Goal: Book appointment/travel/reservation

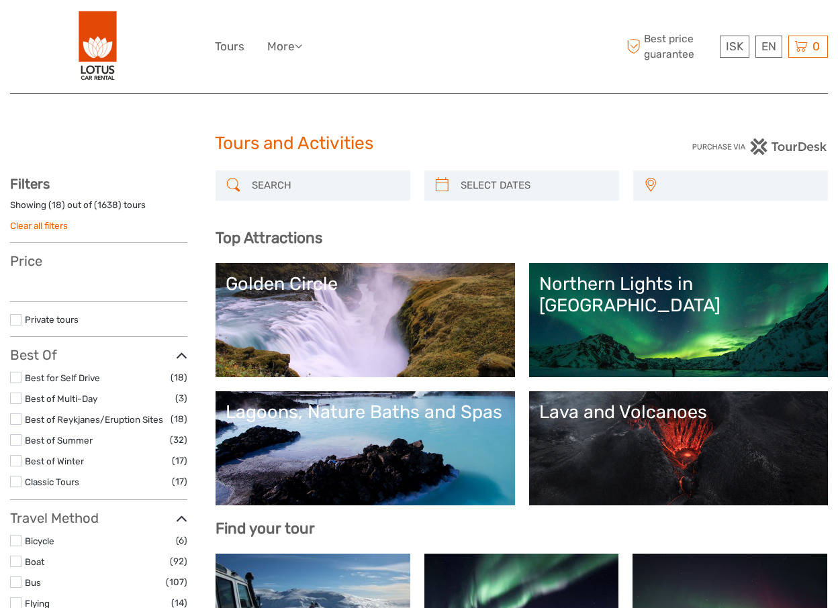
select select
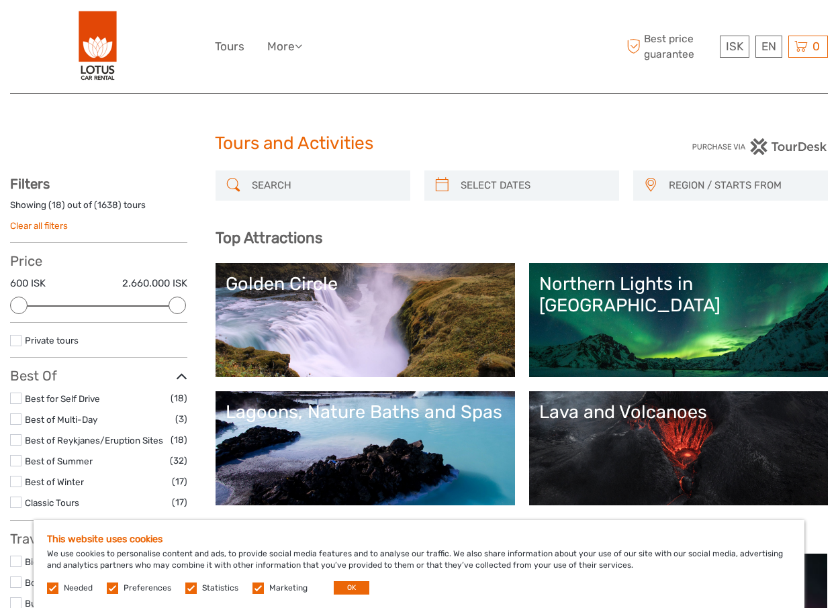
click at [331, 192] on input "search" at bounding box center [324, 185] width 157 height 23
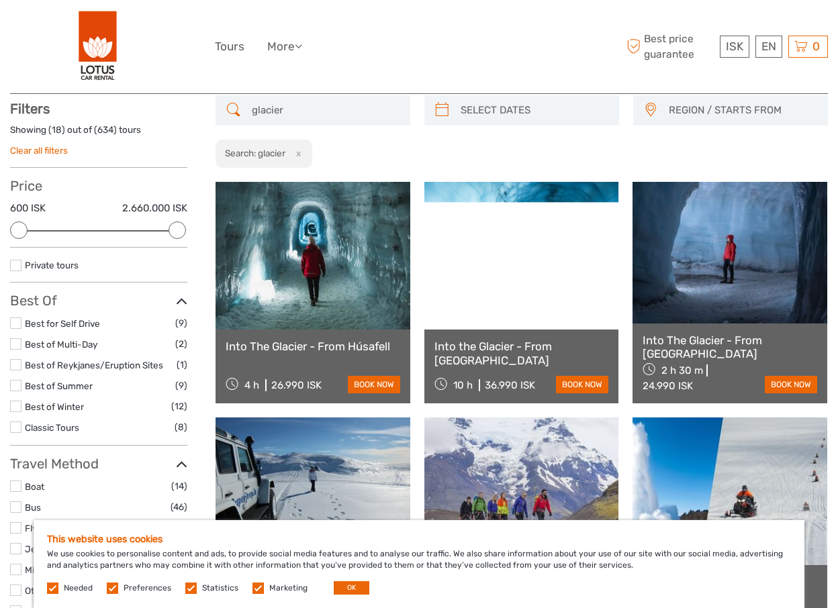
scroll to position [76, 0]
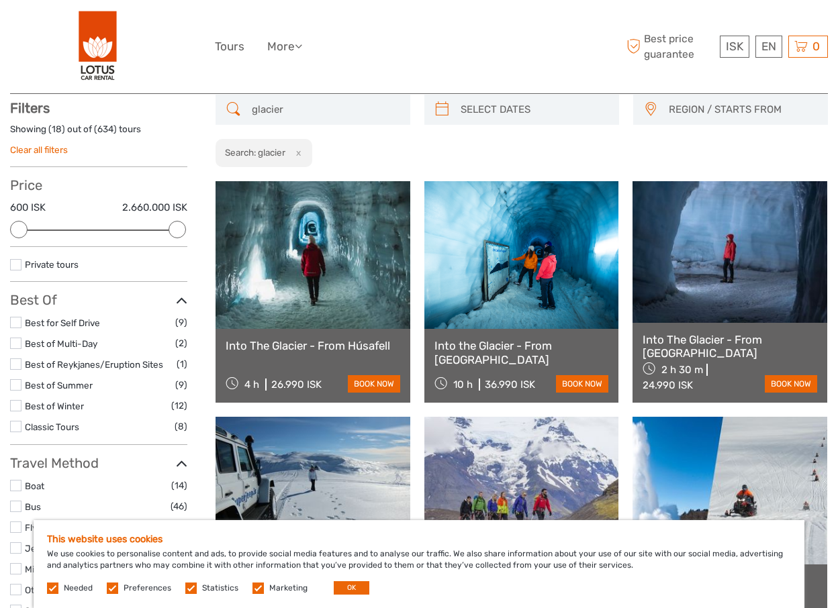
type input "glacier"
click at [682, 106] on span "REGION / STARTS FROM" at bounding box center [742, 110] width 158 height 22
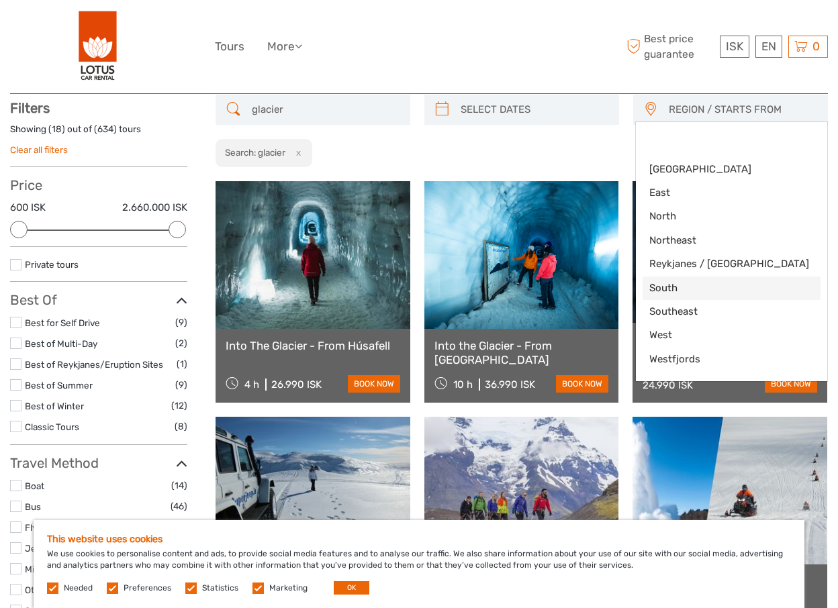
click at [667, 283] on span "South" at bounding box center [720, 288] width 142 height 14
select select "South"
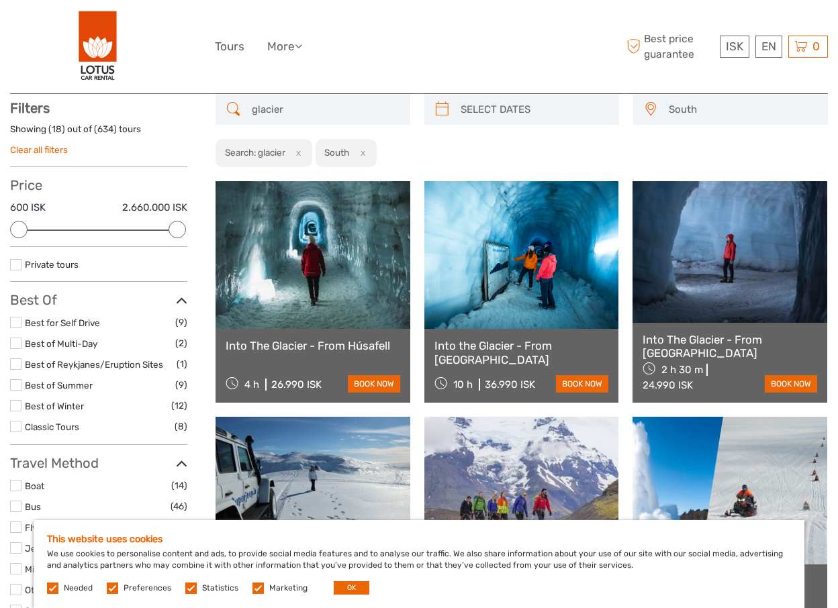
scroll to position [64, 0]
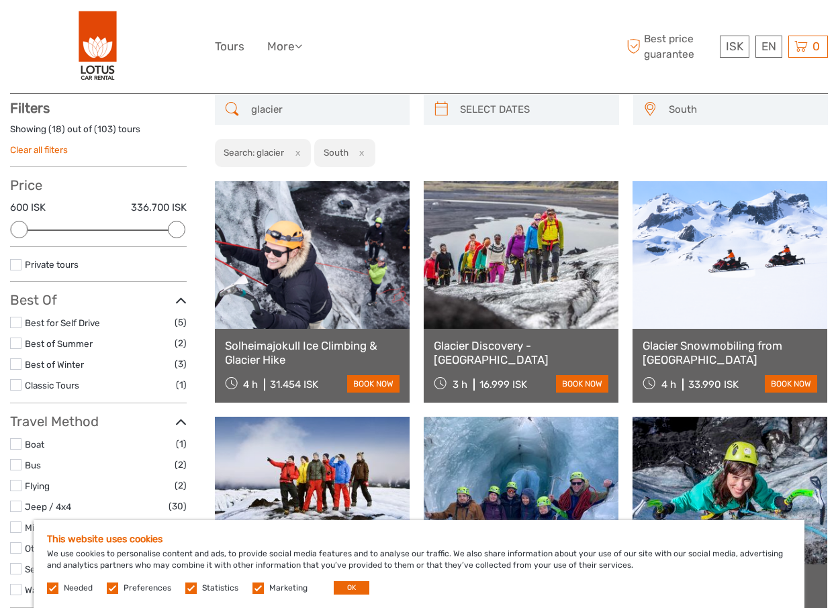
click at [530, 285] on link at bounding box center [521, 255] width 195 height 148
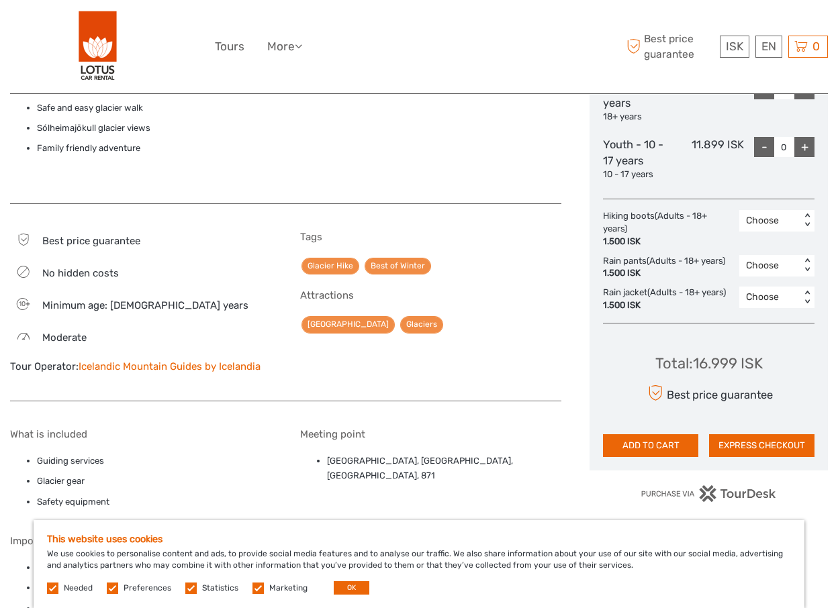
scroll to position [667, 0]
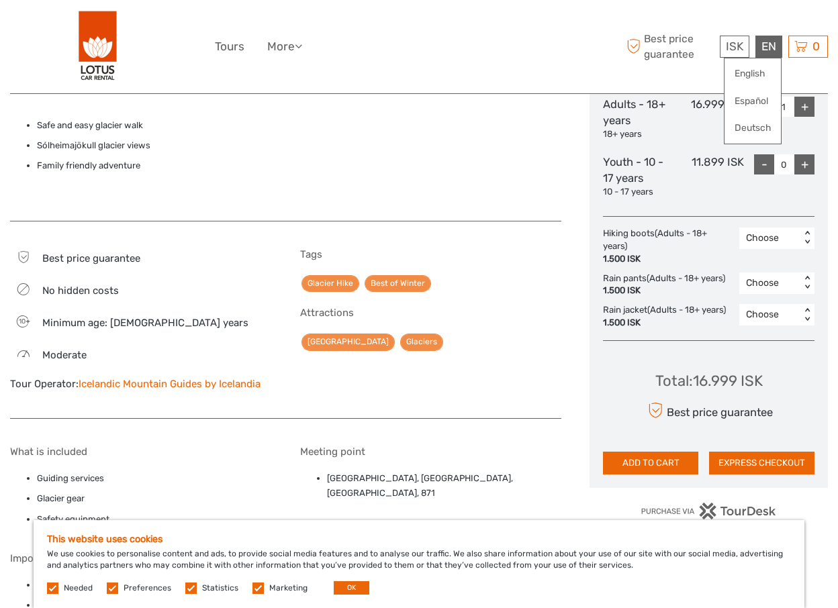
click at [762, 51] on div "EN English Español Deutsch" at bounding box center [768, 47] width 27 height 22
click at [759, 77] on link "English" at bounding box center [752, 74] width 56 height 24
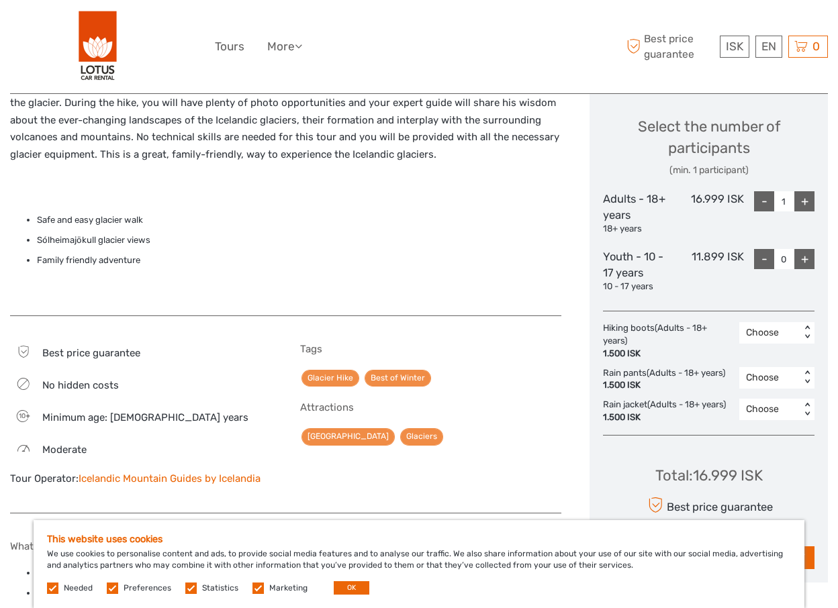
scroll to position [571, 0]
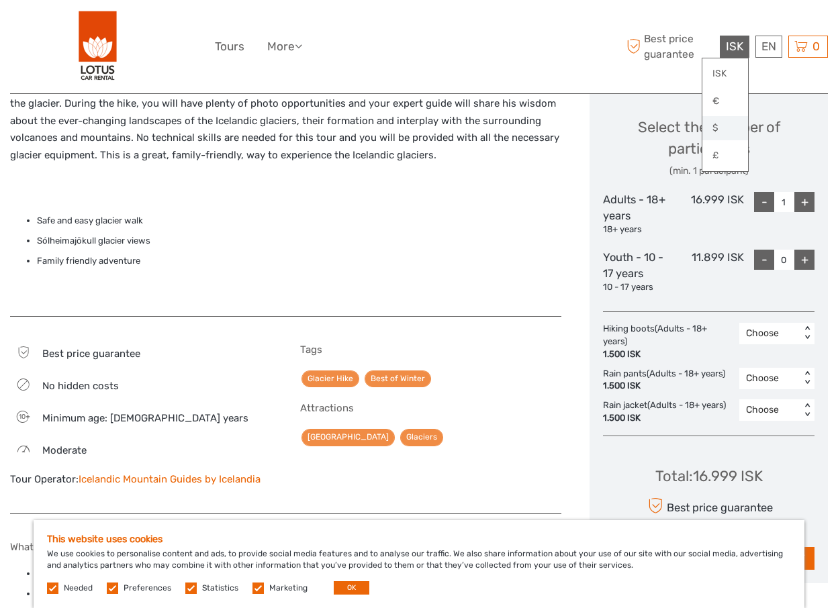
click at [726, 133] on link "$" at bounding box center [725, 128] width 46 height 24
